Goal: Task Accomplishment & Management: Manage account settings

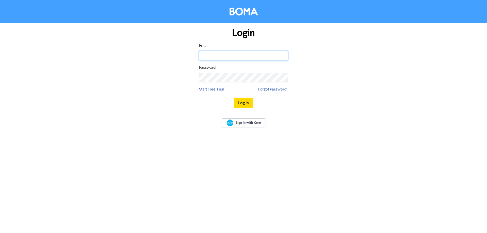
click at [208, 54] on input "email" at bounding box center [243, 56] width 89 height 10
type input "[EMAIL_ADDRESS][DOMAIN_NAME]"
click at [234, 98] on button "Log In" at bounding box center [243, 103] width 19 height 11
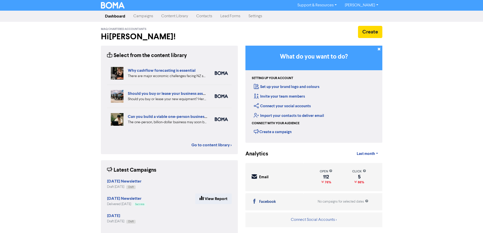
click at [205, 16] on link "Contacts" at bounding box center [204, 16] width 24 height 10
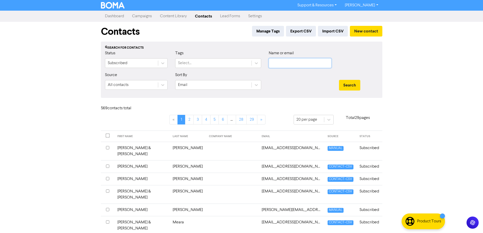
click at [278, 65] on input "text" at bounding box center [300, 63] width 63 height 10
type input "swift"
click at [339, 80] on button "Search" at bounding box center [349, 85] width 21 height 11
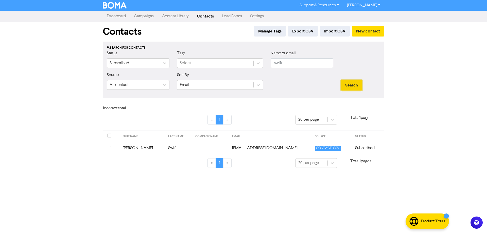
click at [350, 82] on button "Search" at bounding box center [351, 85] width 21 height 11
click at [109, 147] on input "checkbox" at bounding box center [109, 147] width 3 height 3
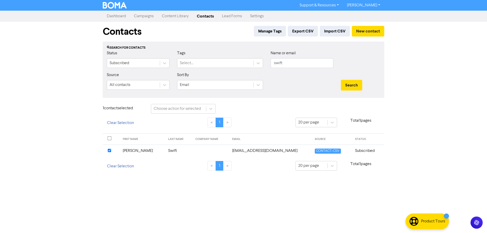
click at [131, 152] on td "[PERSON_NAME]" at bounding box center [143, 151] width 46 height 12
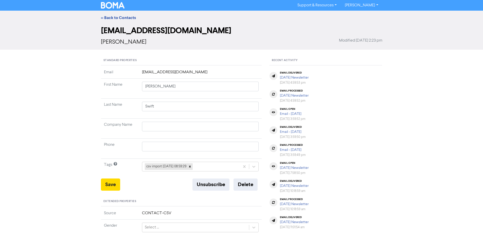
click at [162, 70] on td "elizabethswift18@gmail.com" at bounding box center [200, 73] width 123 height 9
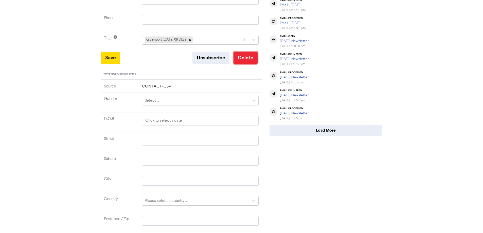
click at [243, 61] on button "Delete" at bounding box center [246, 58] width 24 height 12
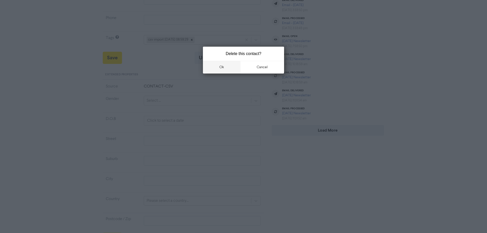
click at [220, 69] on button "ok" at bounding box center [222, 67] width 38 height 13
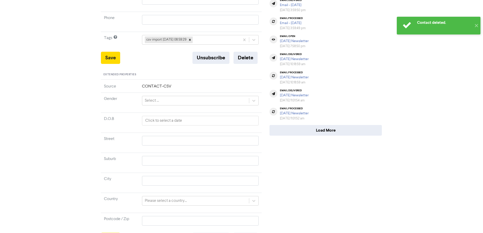
scroll to position [0, 0]
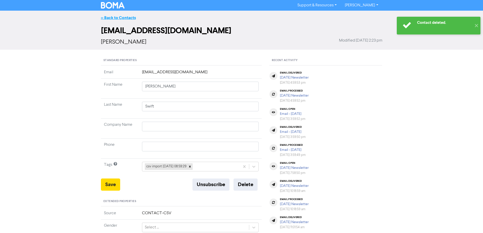
click at [115, 17] on link "<< Back to Contacts" at bounding box center [118, 17] width 35 height 5
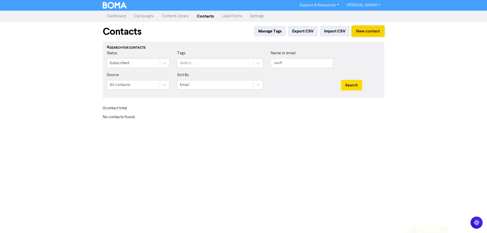
click at [363, 29] on button "New contact" at bounding box center [368, 31] width 32 height 11
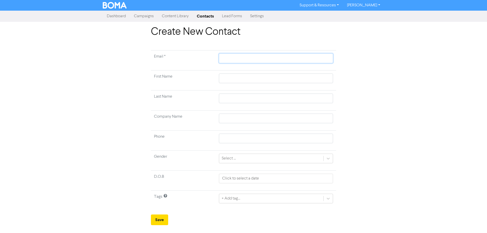
click at [230, 57] on input "text" at bounding box center [276, 59] width 114 height 10
paste input "[EMAIL_ADDRESS][DOMAIN_NAME]"
type input "[EMAIL_ADDRESS][DOMAIN_NAME]"
click at [237, 74] on input "text" at bounding box center [276, 79] width 114 height 10
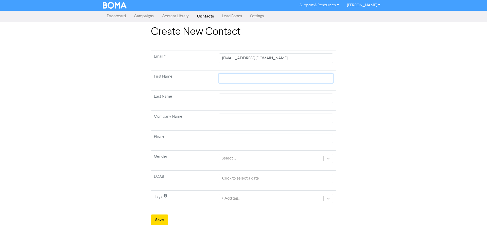
type input "E"
type input "El"
type input "[PERSON_NAME]"
type input "Eliz"
type input "[PERSON_NAME]"
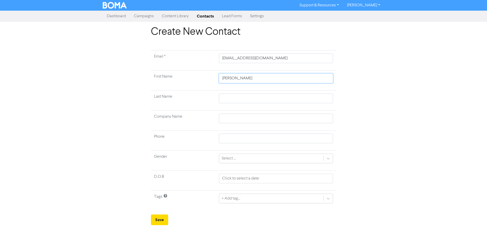
type input "Elizab"
type input "[PERSON_NAME]"
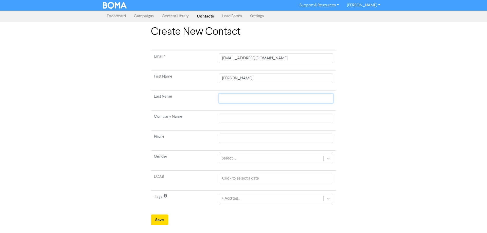
click at [233, 96] on input "text" at bounding box center [276, 99] width 114 height 10
type input "S"
type input "Sw"
type input "Swi"
type input "Swif"
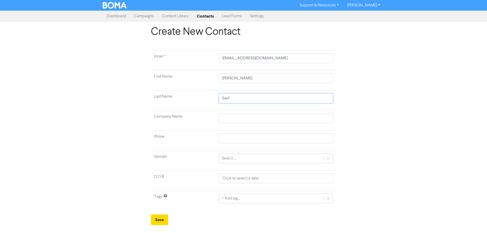
type input "Swift"
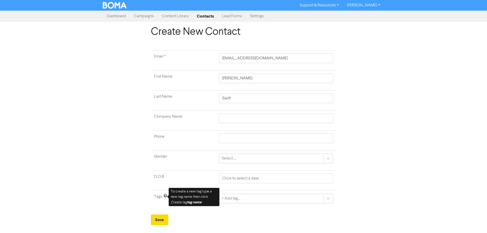
click at [50, 170] on div "Create New Contact Email * heathermajor@gmail.com First Name Elizabeth Last Nam…" at bounding box center [243, 125] width 487 height 199
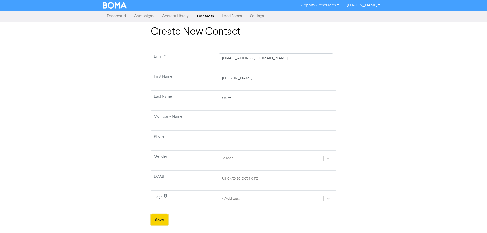
click at [161, 220] on button "Save" at bounding box center [159, 220] width 17 height 11
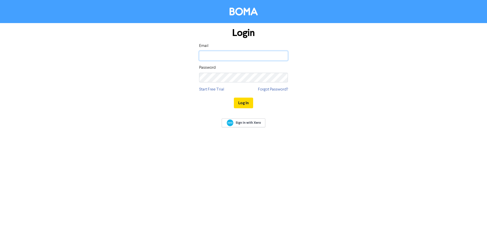
click at [223, 60] on input "email" at bounding box center [243, 56] width 89 height 10
type input "[EMAIL_ADDRESS][DOMAIN_NAME]"
click at [234, 98] on button "Log In" at bounding box center [243, 103] width 19 height 11
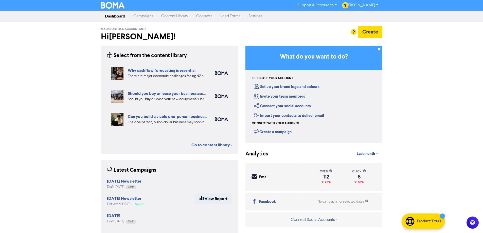
click at [203, 17] on link "Contacts" at bounding box center [204, 16] width 24 height 10
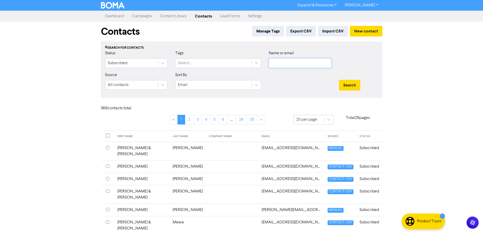
click at [283, 62] on input "text" at bounding box center [300, 63] width 63 height 10
type input "swift"
click at [339, 80] on button "Search" at bounding box center [349, 85] width 21 height 11
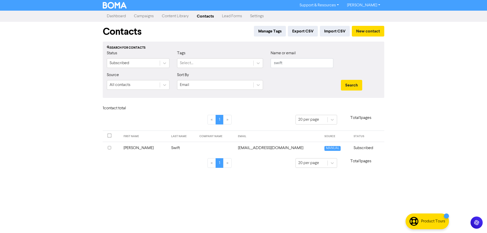
click at [138, 149] on td "[PERSON_NAME]" at bounding box center [144, 148] width 48 height 12
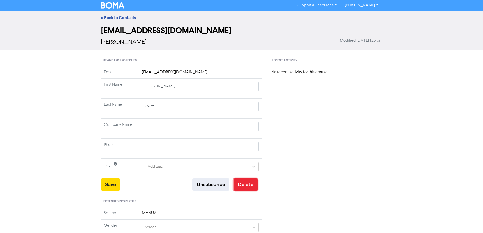
click at [247, 182] on button "Delete" at bounding box center [246, 185] width 24 height 12
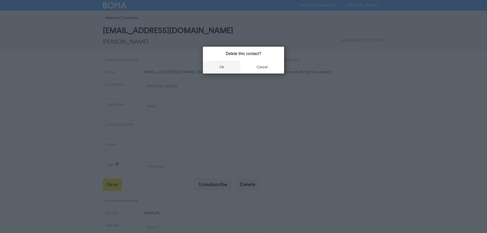
click at [219, 68] on button "ok" at bounding box center [222, 67] width 38 height 13
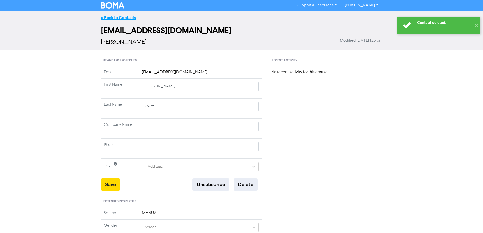
click at [113, 17] on link "<< Back to Contacts" at bounding box center [118, 17] width 35 height 5
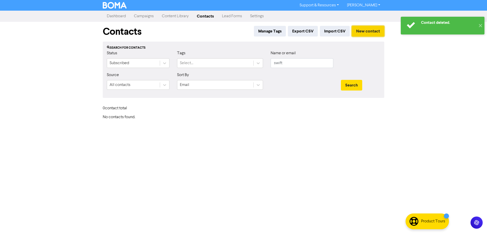
click at [358, 30] on button "New contact" at bounding box center [368, 31] width 32 height 11
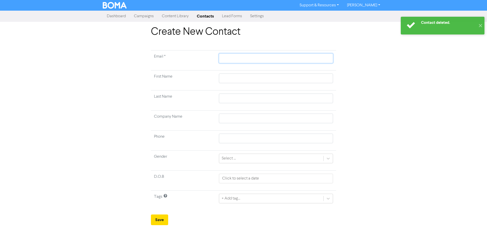
click at [225, 55] on input "text" at bounding box center [276, 59] width 114 height 10
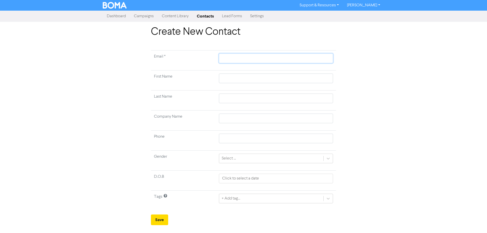
paste input "[EMAIL_ADDRESS][DOMAIN_NAME]"
type input "[EMAIL_ADDRESS][DOMAIN_NAME]"
drag, startPoint x: 230, startPoint y: 80, endPoint x: 233, endPoint y: 77, distance: 4.8
click at [230, 80] on input "text" at bounding box center [276, 79] width 114 height 10
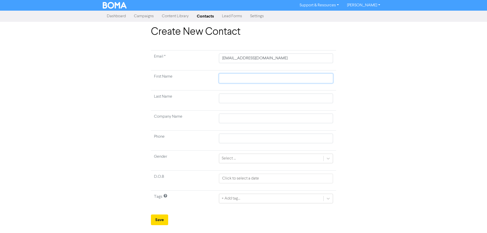
type input "E"
type input "El"
type input "[PERSON_NAME]"
type input "Eliz"
type input "[PERSON_NAME]"
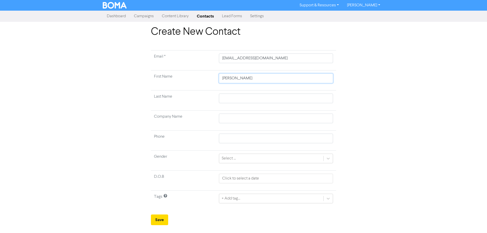
type input "Elizab"
type input "[PERSON_NAME]"
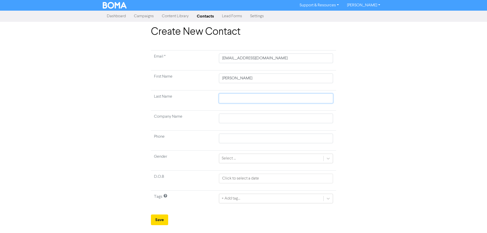
type input "S"
type input "Sw"
type input "Swi"
type input "Swif"
type input "Swift"
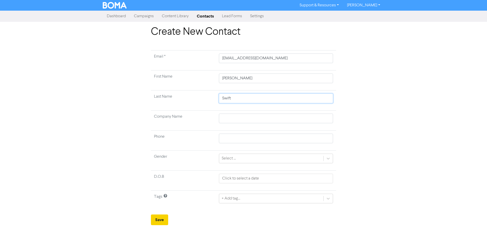
type input "Swift"
click at [158, 219] on button "Save" at bounding box center [159, 220] width 17 height 11
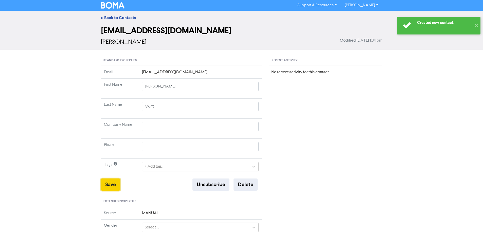
click at [115, 186] on button "Save" at bounding box center [110, 185] width 19 height 12
